Goal: Navigation & Orientation: Find specific page/section

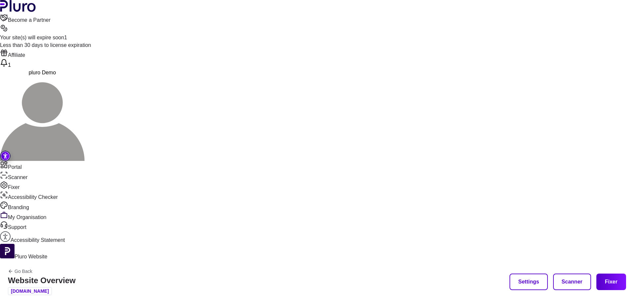
click at [76, 268] on div "Go Back Website Overview www.wsj.com" at bounding box center [42, 281] width 68 height 26
click at [13, 268] on icon "Back to previous screen" at bounding box center [10, 270] width 5 height 5
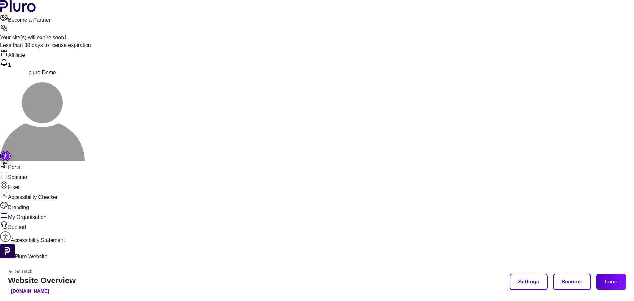
click at [77, 246] on div "Portal Scanner Fixer Accessibility Checker Branding My Organisation Support Acc…" at bounding box center [317, 211] width 634 height 100
